Goal: Find contact information: Find contact information

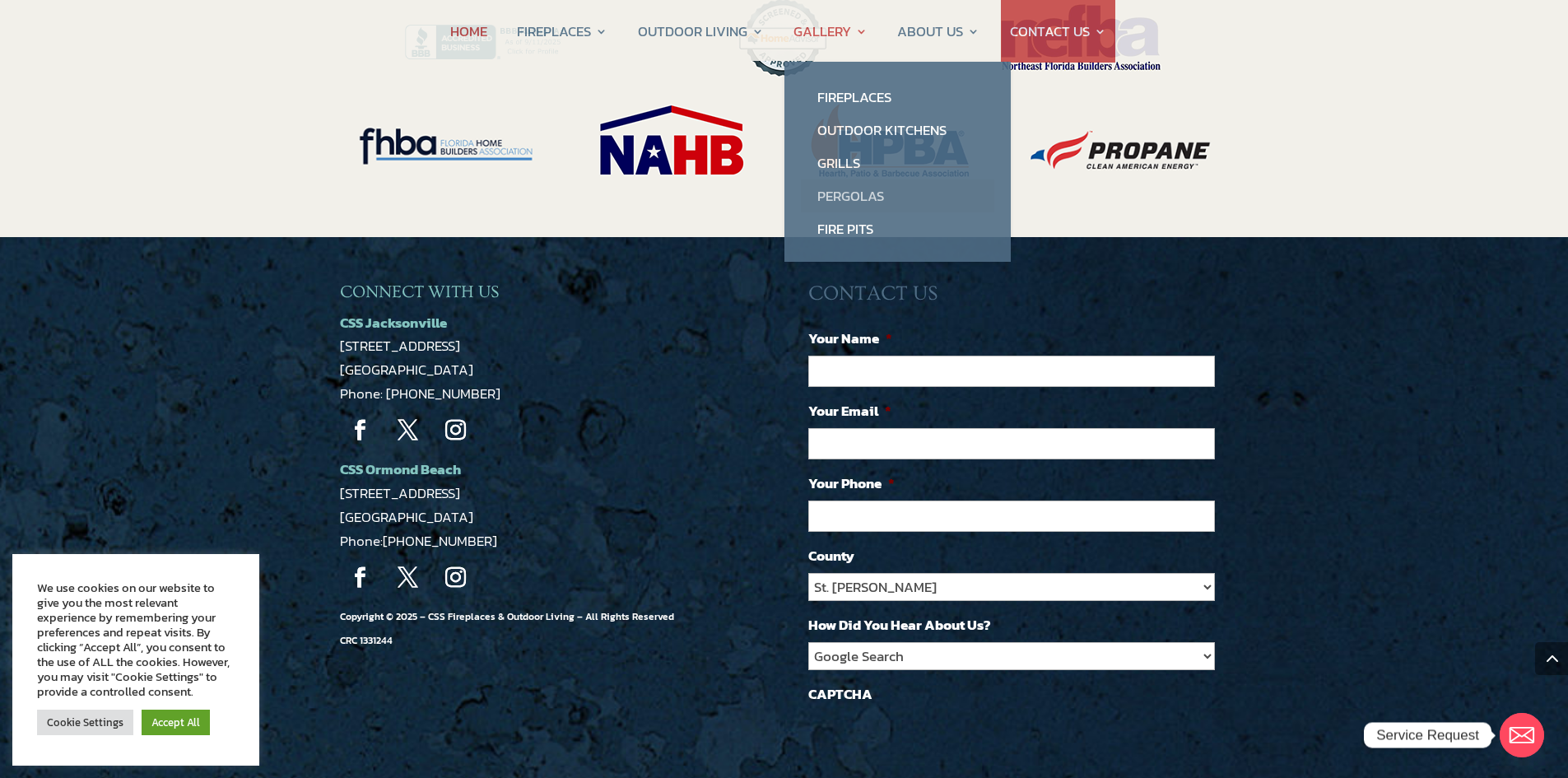
scroll to position [3541, 0]
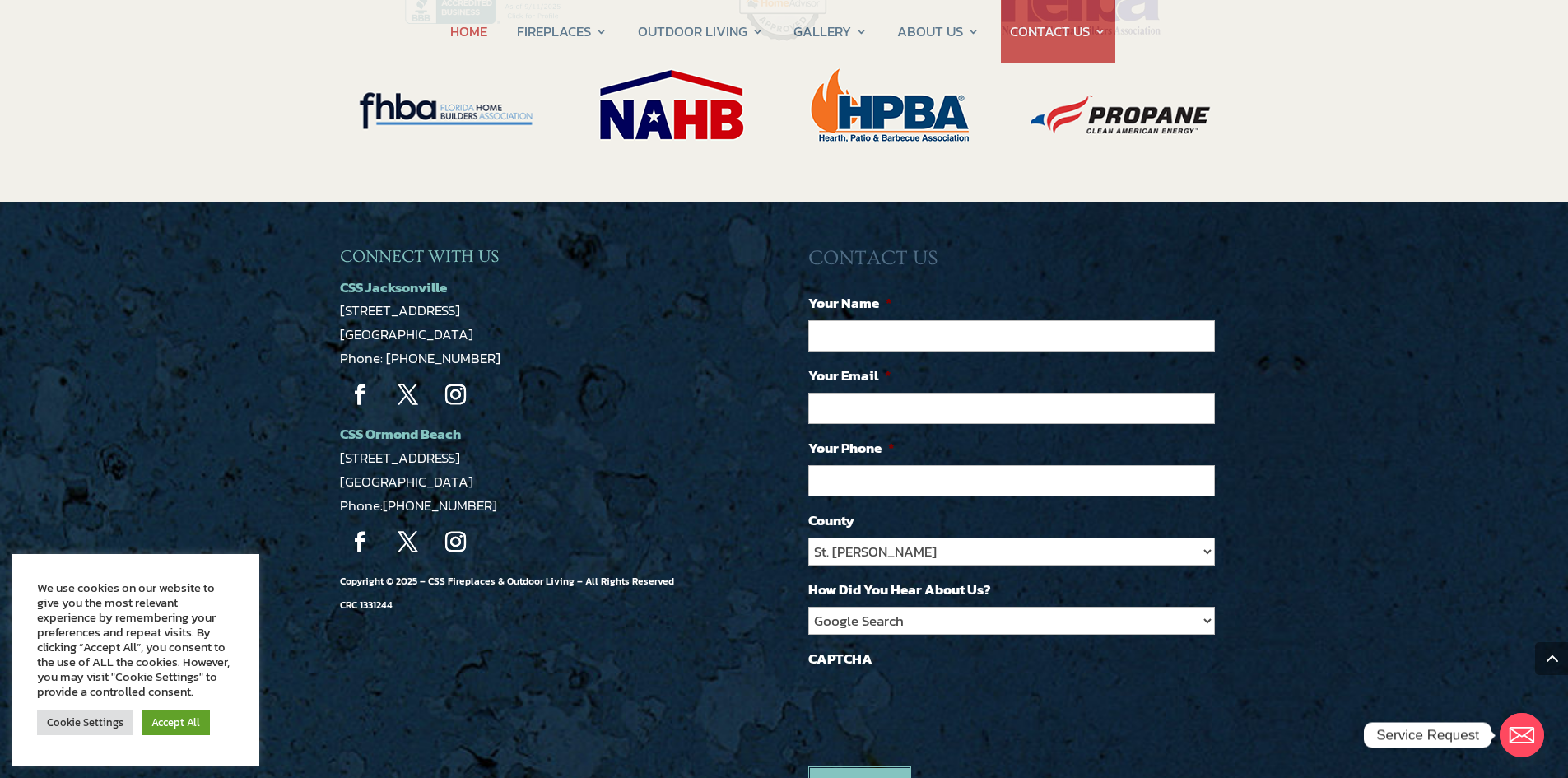
drag, startPoint x: 335, startPoint y: 241, endPoint x: 465, endPoint y: 251, distance: 130.4
click at [465, 251] on div "CONNECT WITH US CSS Jacksonville [STREET_ADDRESS] Phone: [PHONE_NUMBER] Follow …" at bounding box center [784, 542] width 1568 height 681
copy span "[STREET_ADDRESS]"
drag, startPoint x: 487, startPoint y: 288, endPoint x: 386, endPoint y: 291, distance: 101.0
click at [386, 291] on p "CSS Jacksonville [STREET_ADDRESS] Phone: [PHONE_NUMBER]" at bounding box center [550, 324] width 420 height 95
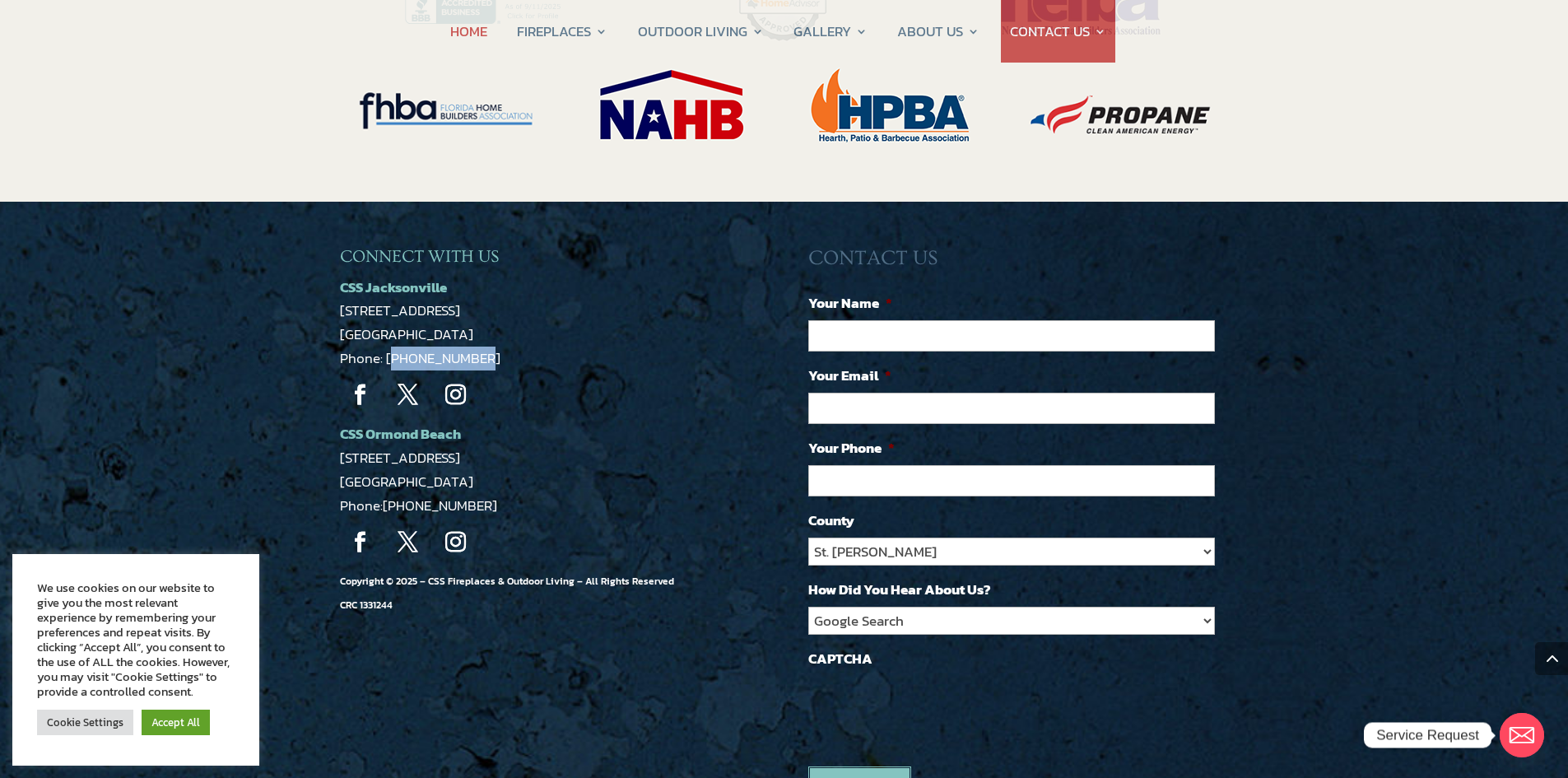
copy span "[PHONE_NUMBER]"
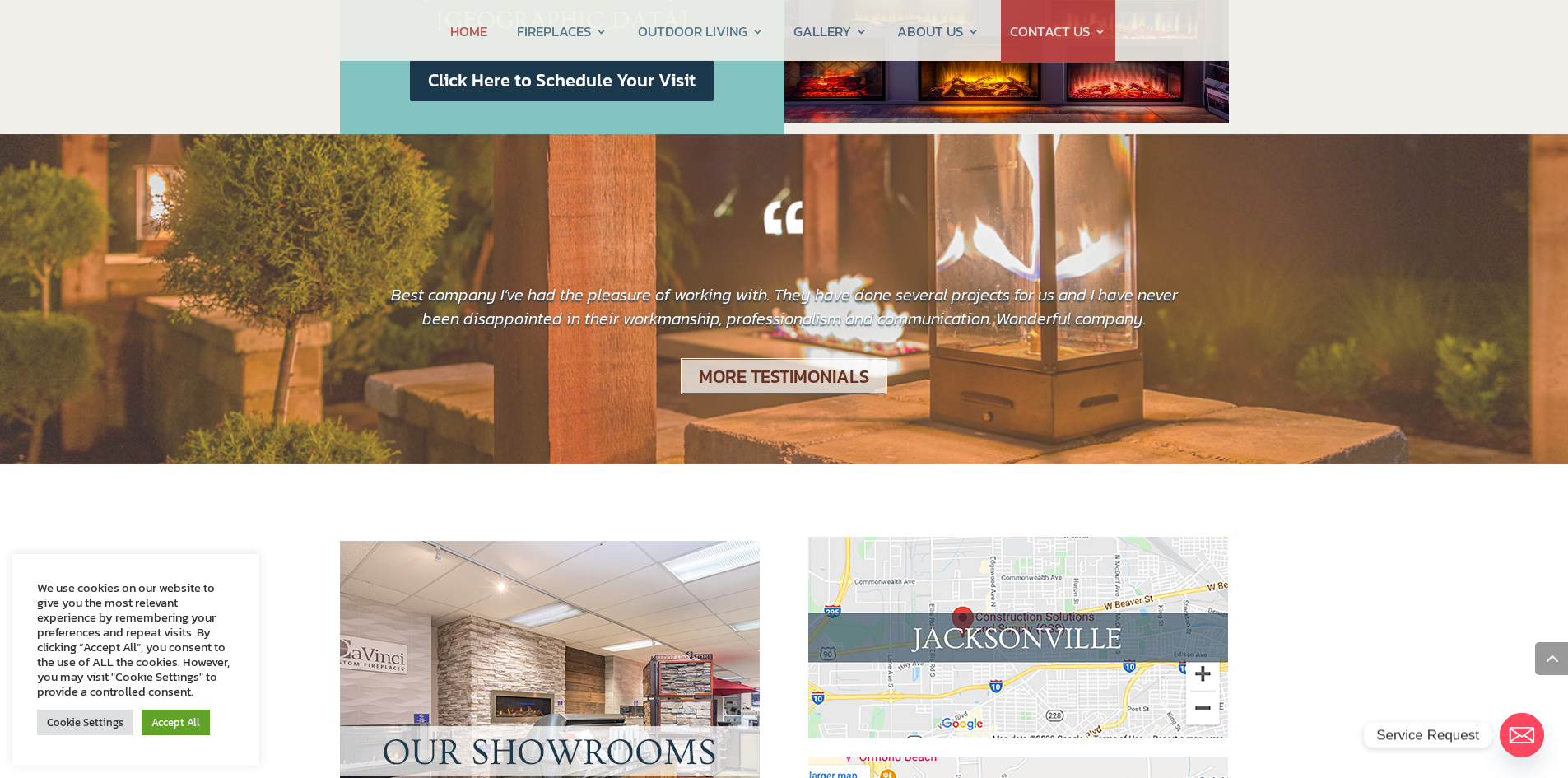
scroll to position [82, 0]
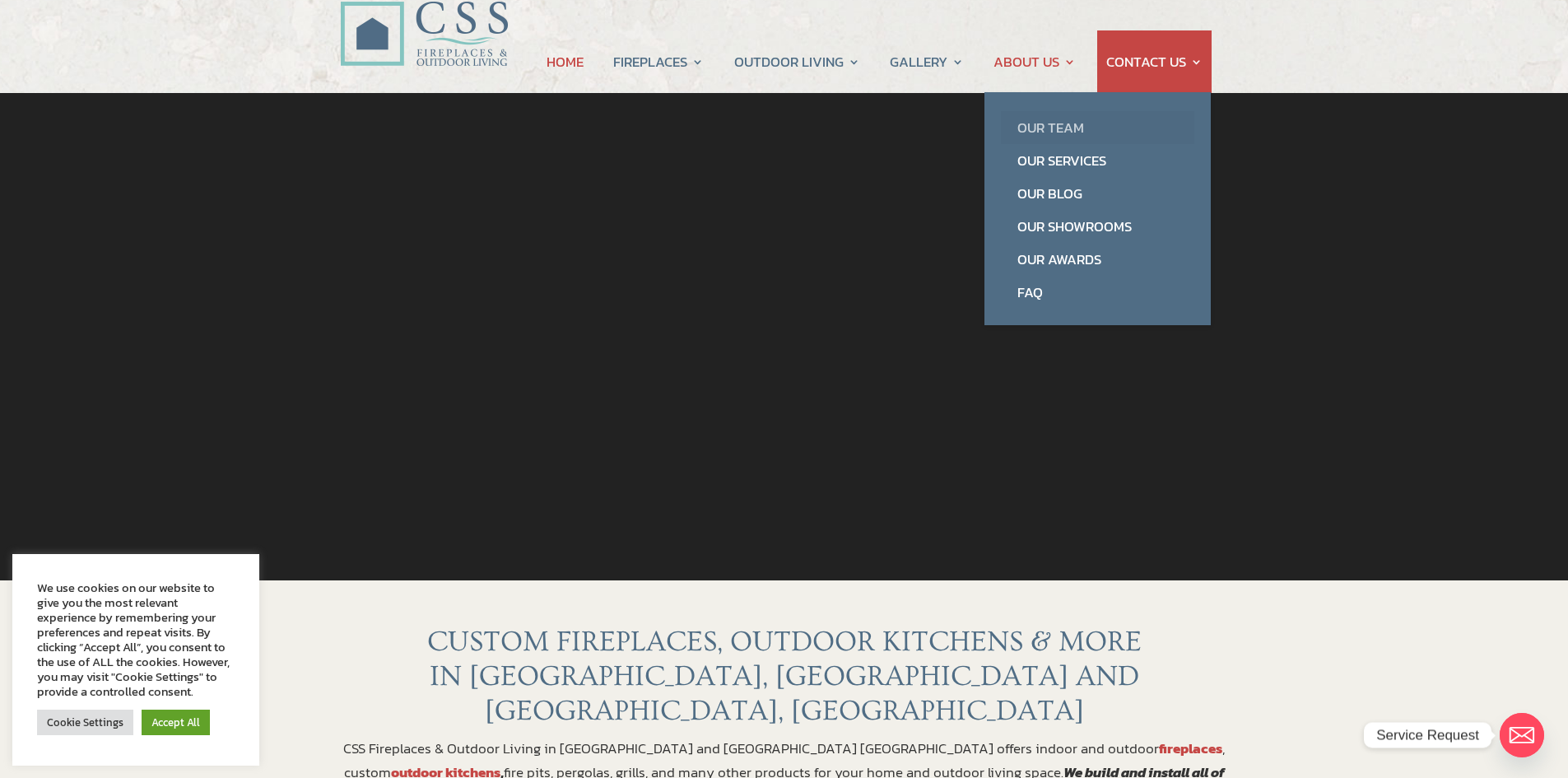
click at [1049, 117] on link "Our Team" at bounding box center [1097, 127] width 193 height 33
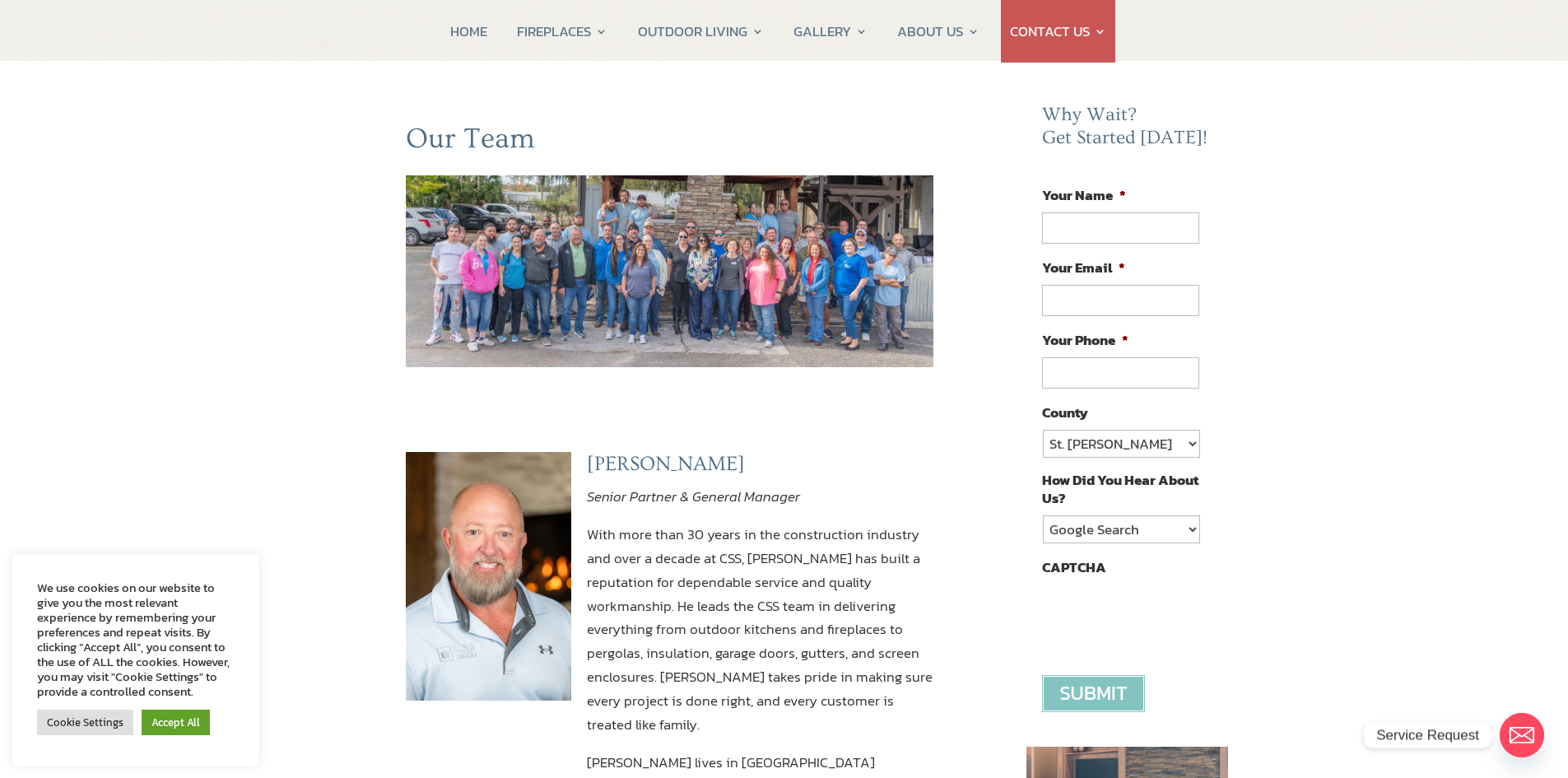
scroll to position [165, 0]
